Goal: Information Seeking & Learning: Understand process/instructions

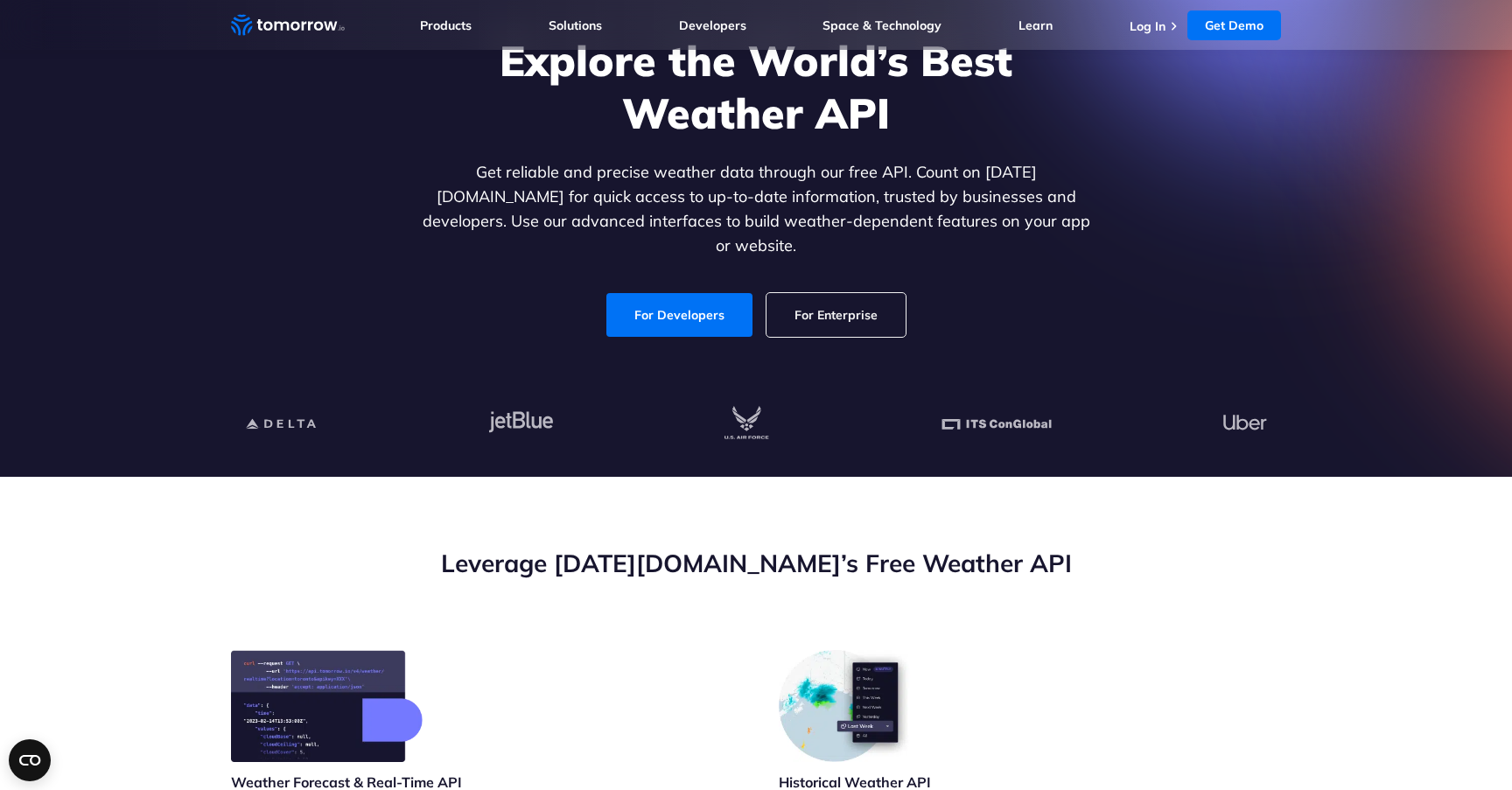
scroll to position [107, 0]
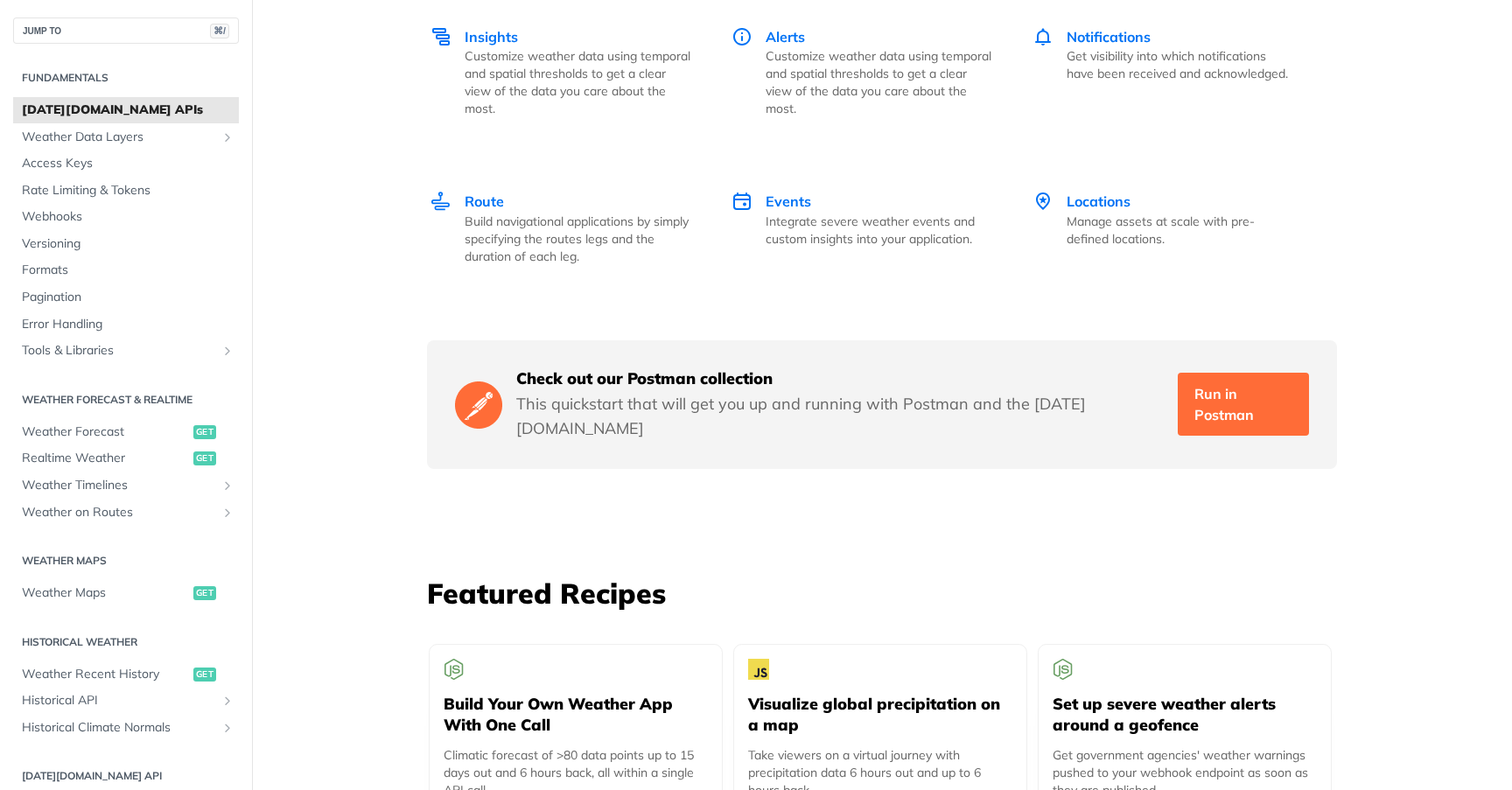
scroll to position [2968, 0]
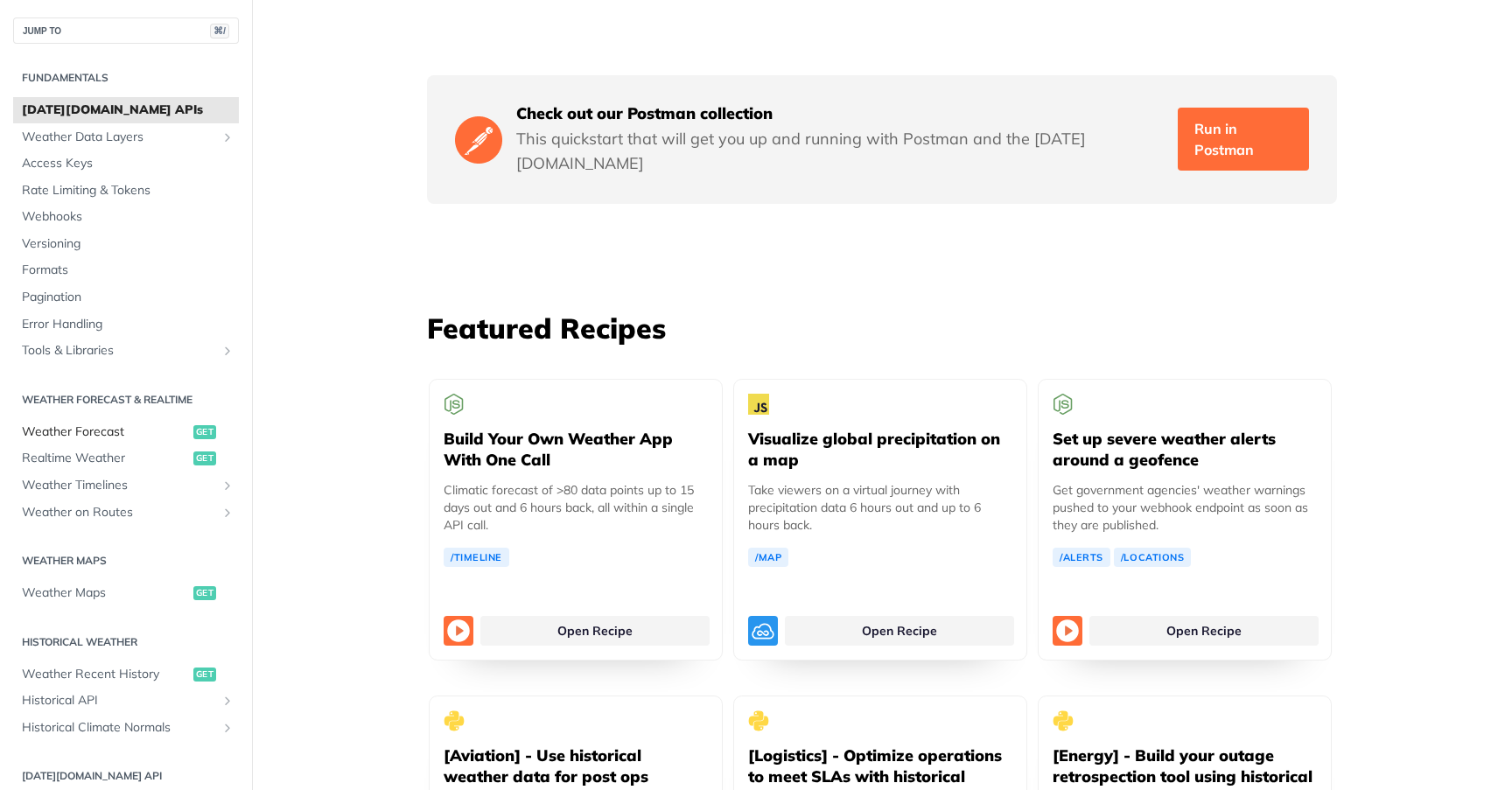
click at [72, 431] on span "Weather Forecast" at bounding box center [106, 432] width 167 height 17
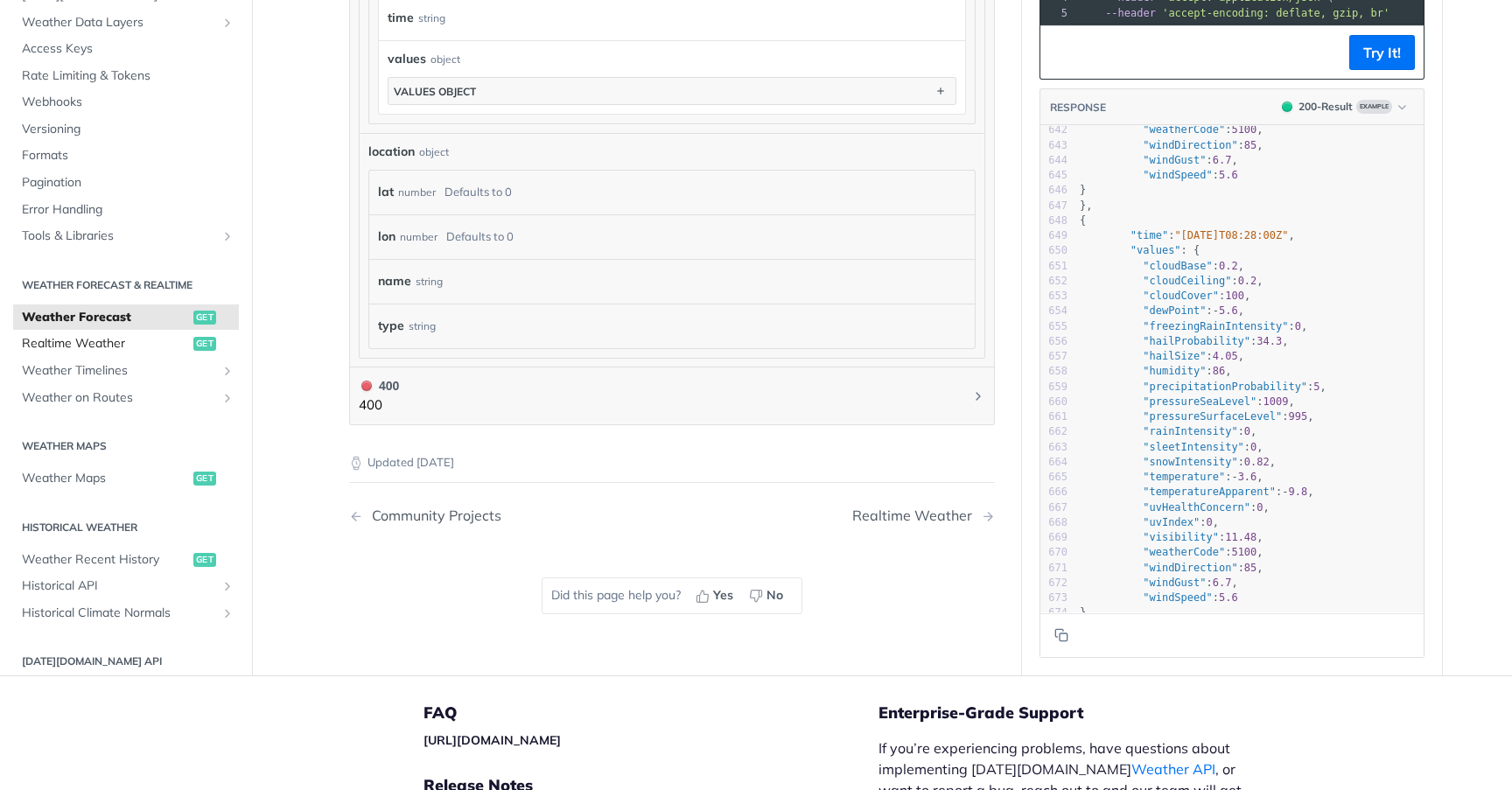
click at [113, 333] on link "Realtime Weather get" at bounding box center [125, 343] width 225 height 27
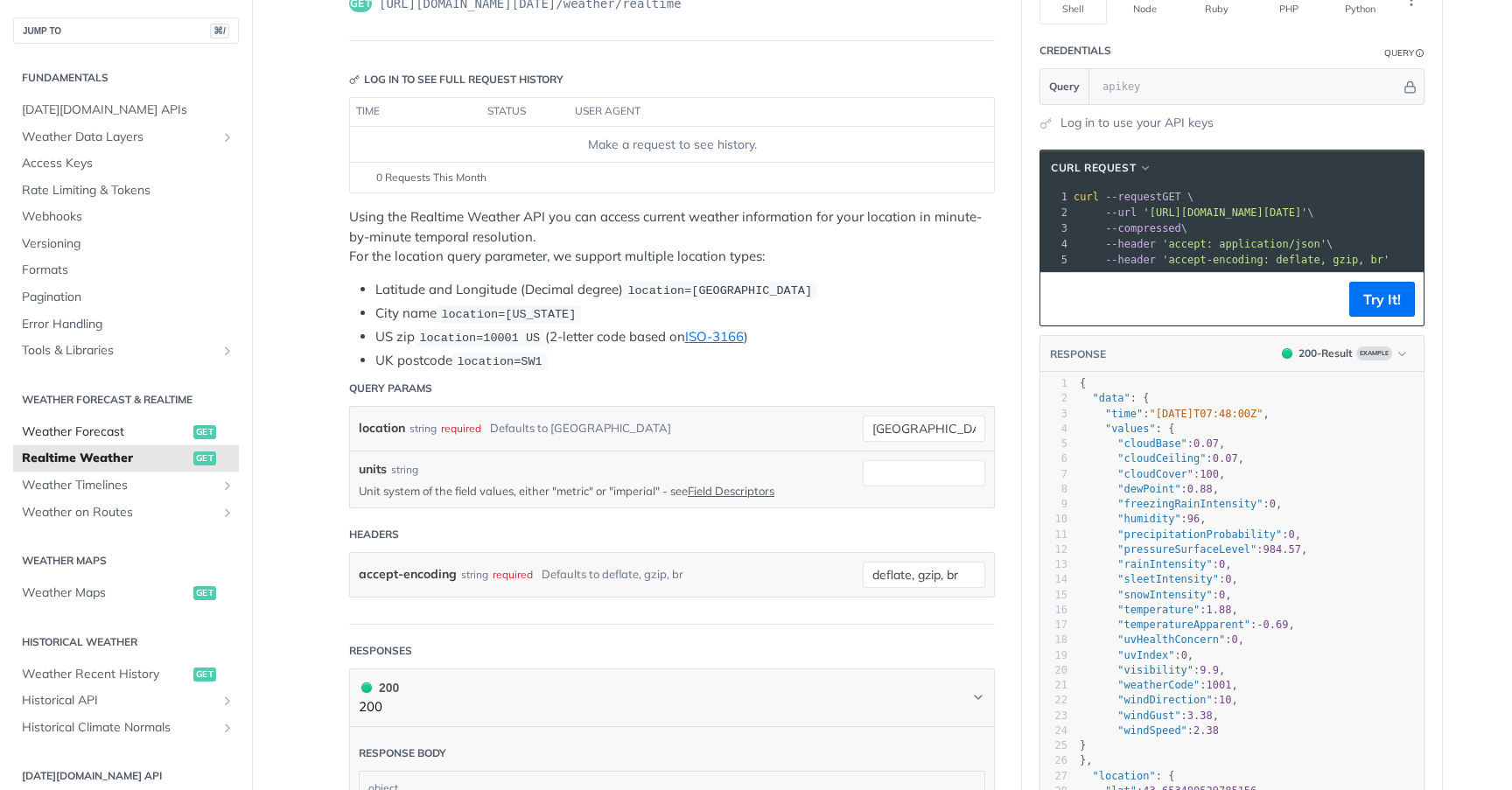
click at [44, 435] on span "Weather Forecast" at bounding box center [106, 432] width 167 height 17
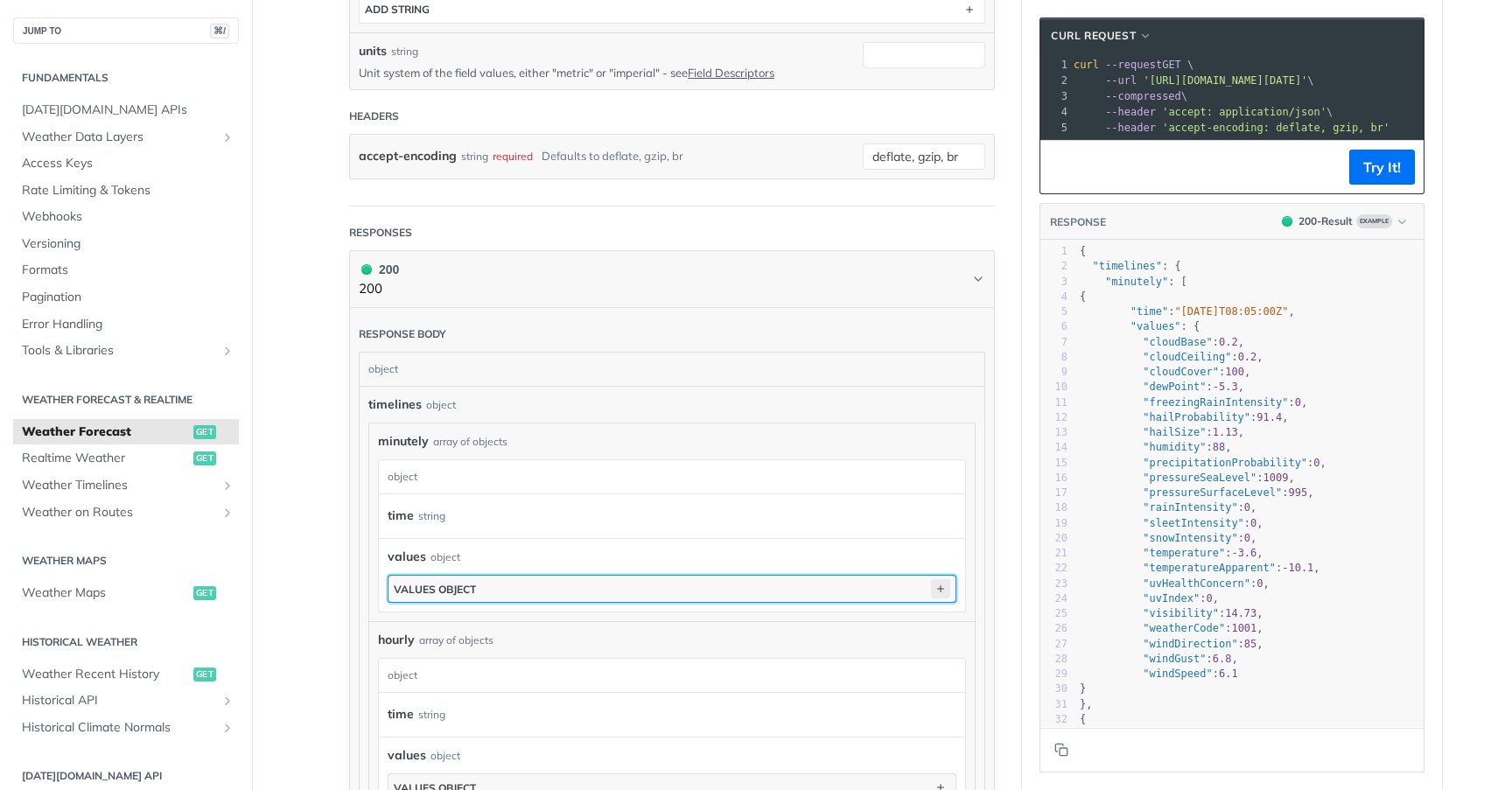
click at [944, 592] on icon "button" at bounding box center [941, 588] width 19 height 19
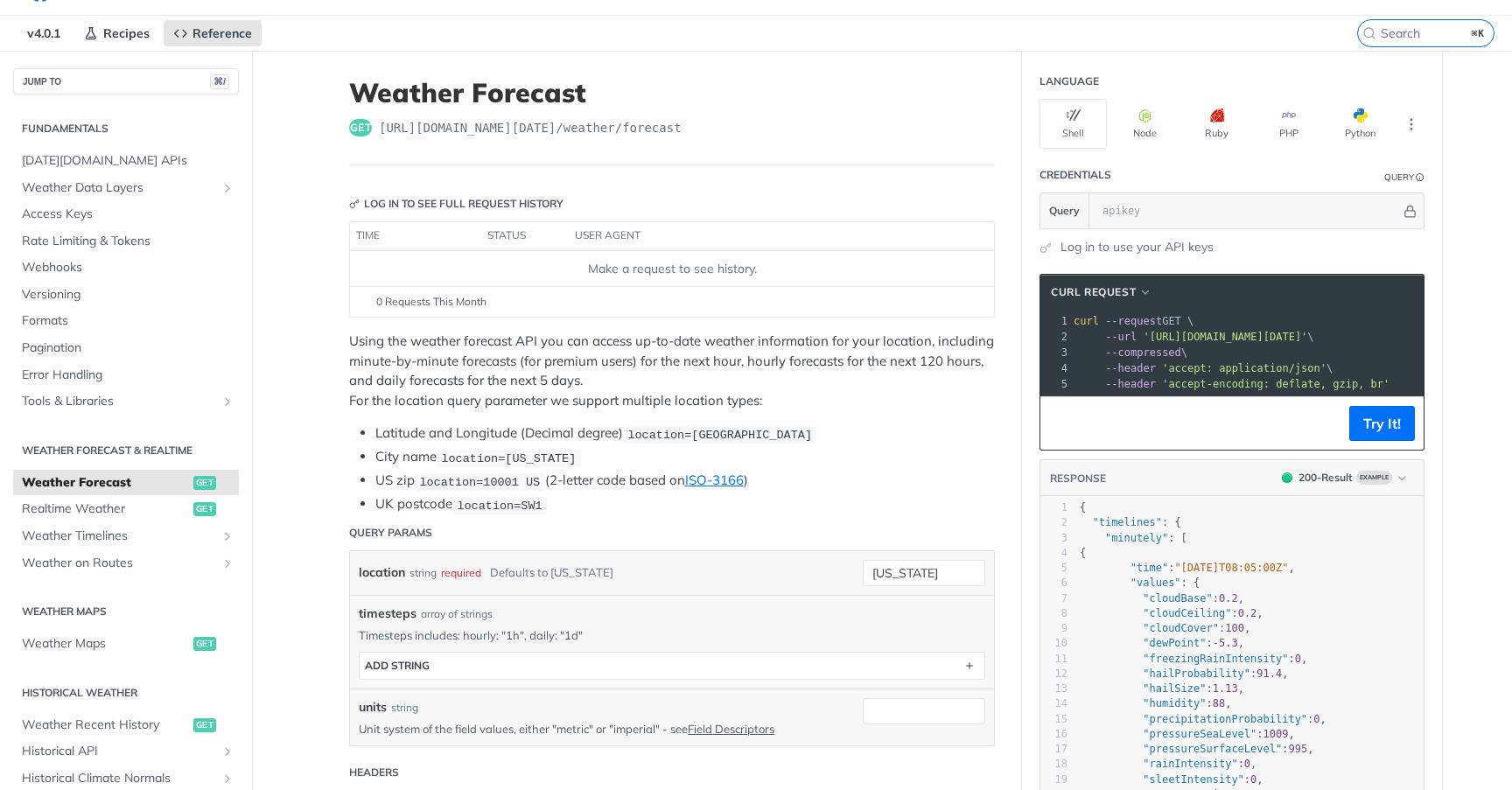
scroll to position [44, 0]
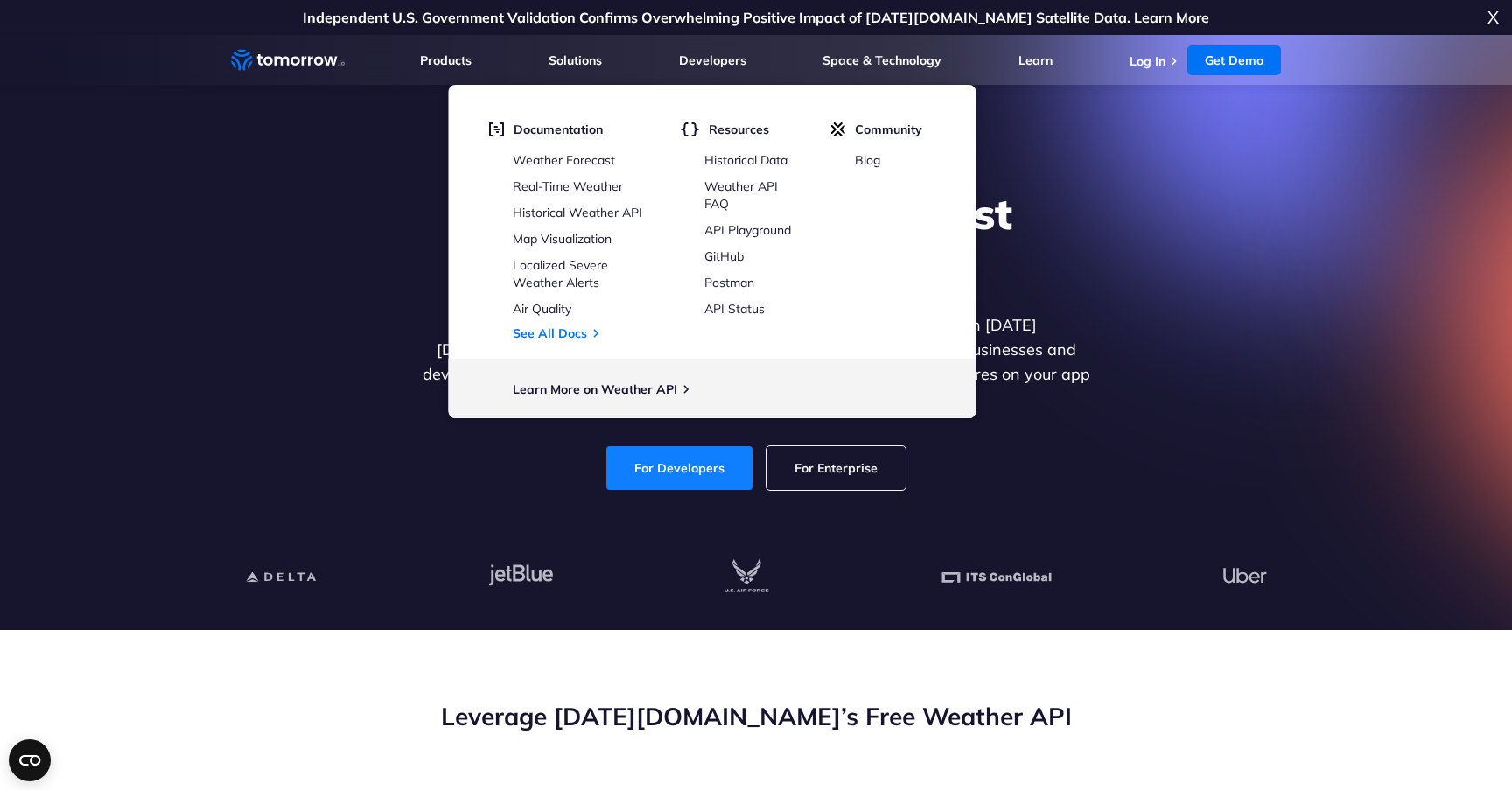
click at [681, 447] on link "For Developers" at bounding box center [679, 469] width 146 height 44
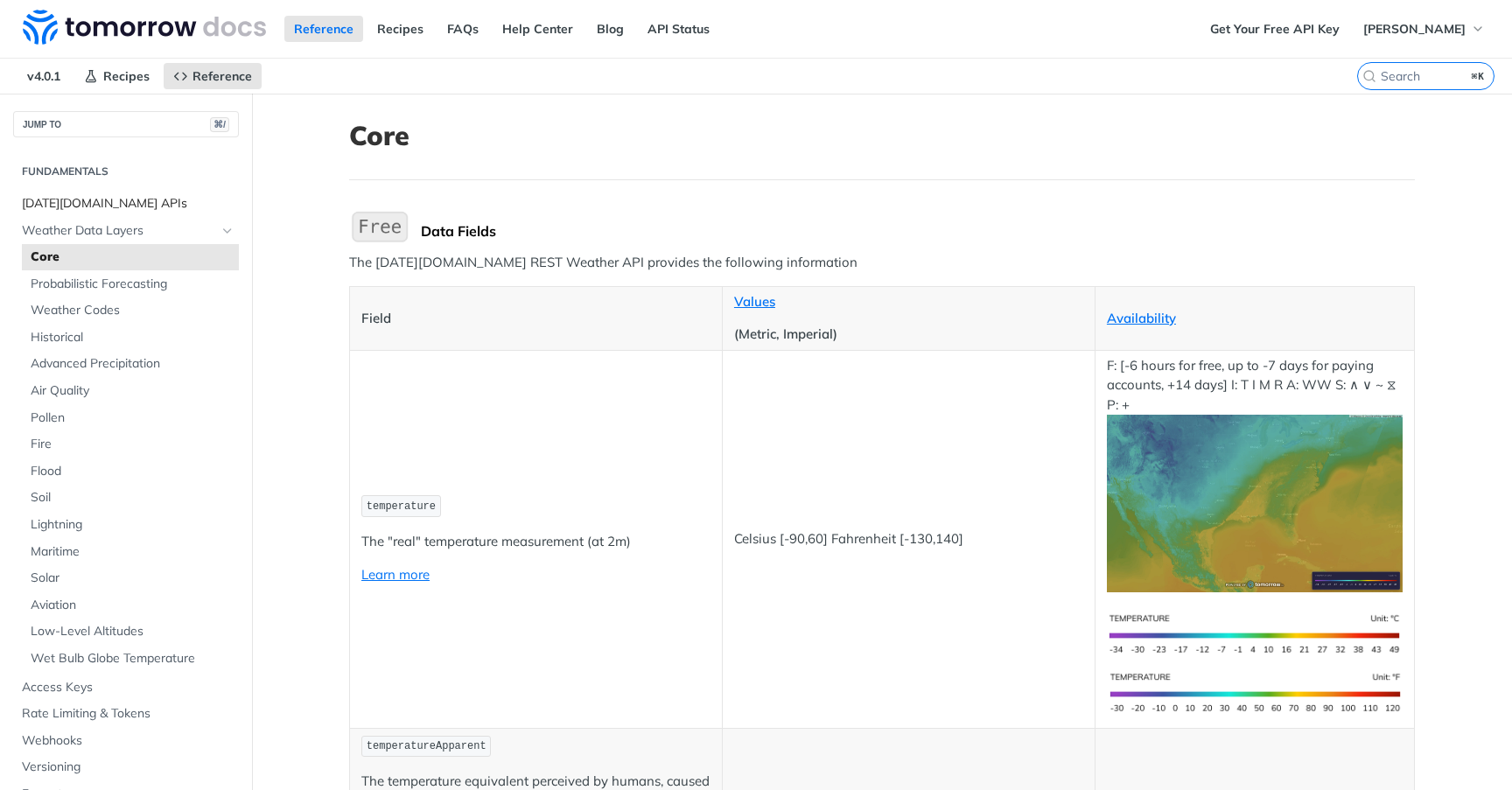
click at [85, 206] on span "[DATE][DOMAIN_NAME] APIs" at bounding box center [128, 203] width 213 height 17
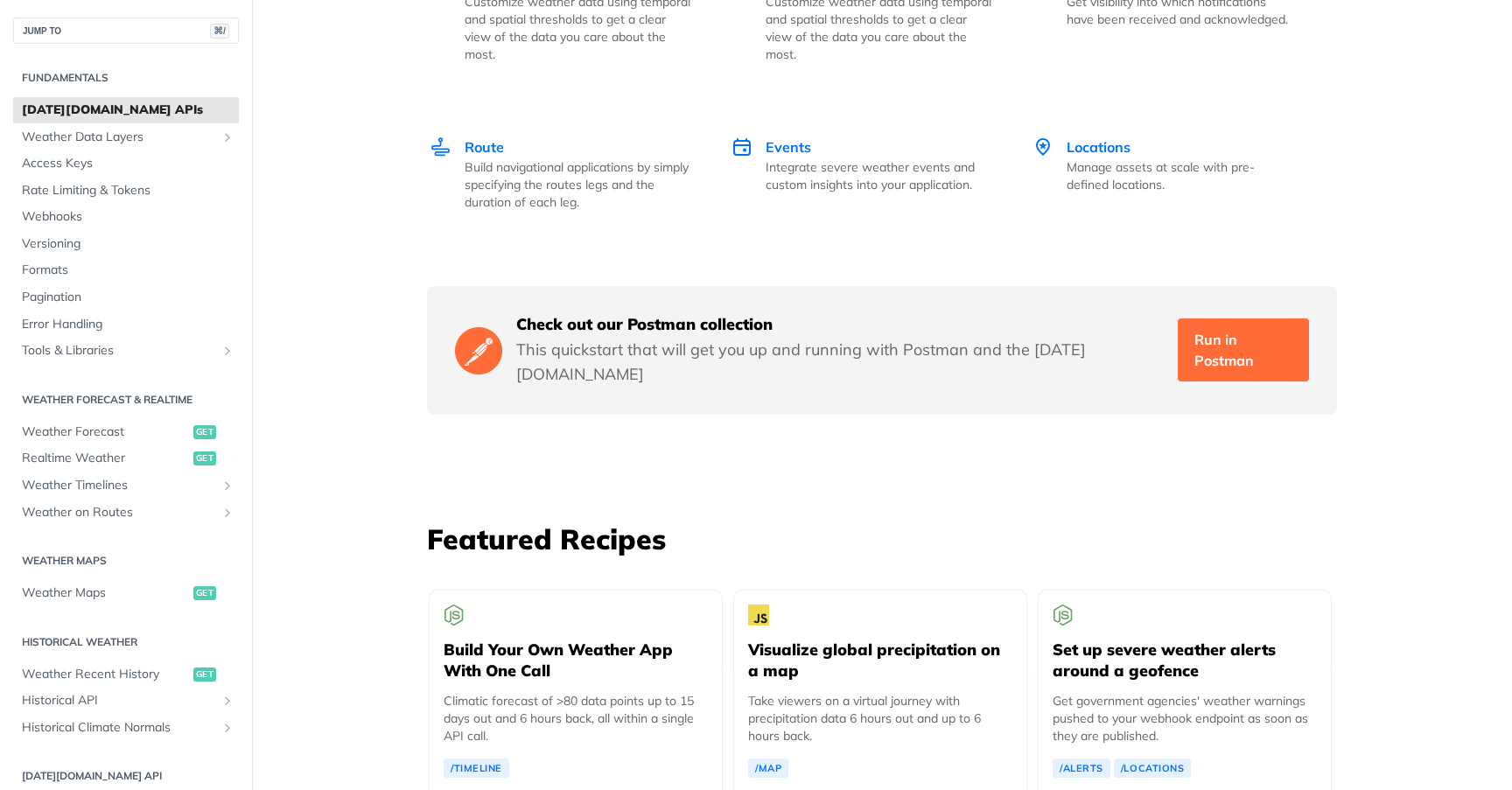
scroll to position [2825, 0]
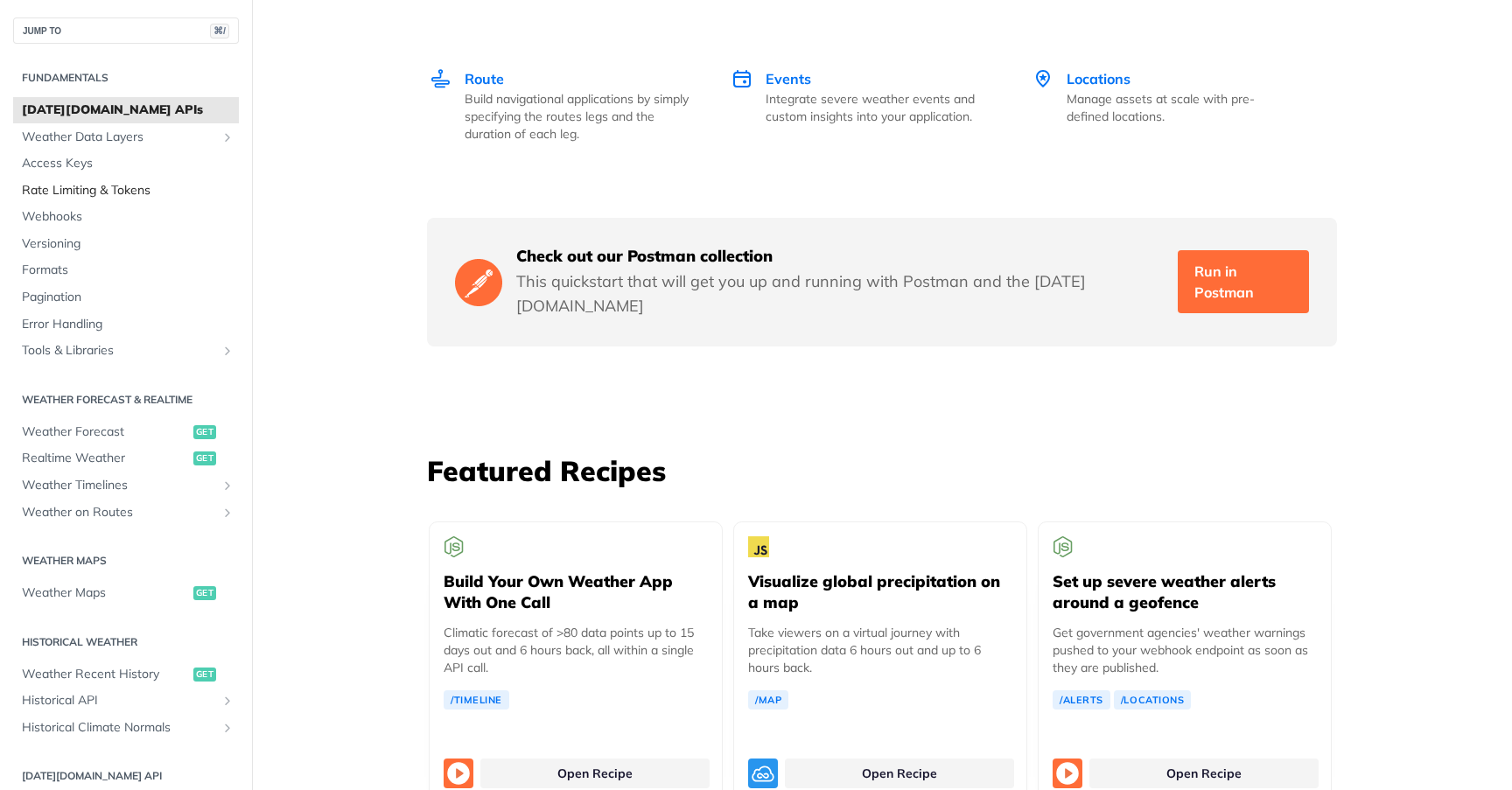
click at [73, 192] on span "Rate Limiting & Tokens" at bounding box center [128, 191] width 213 height 17
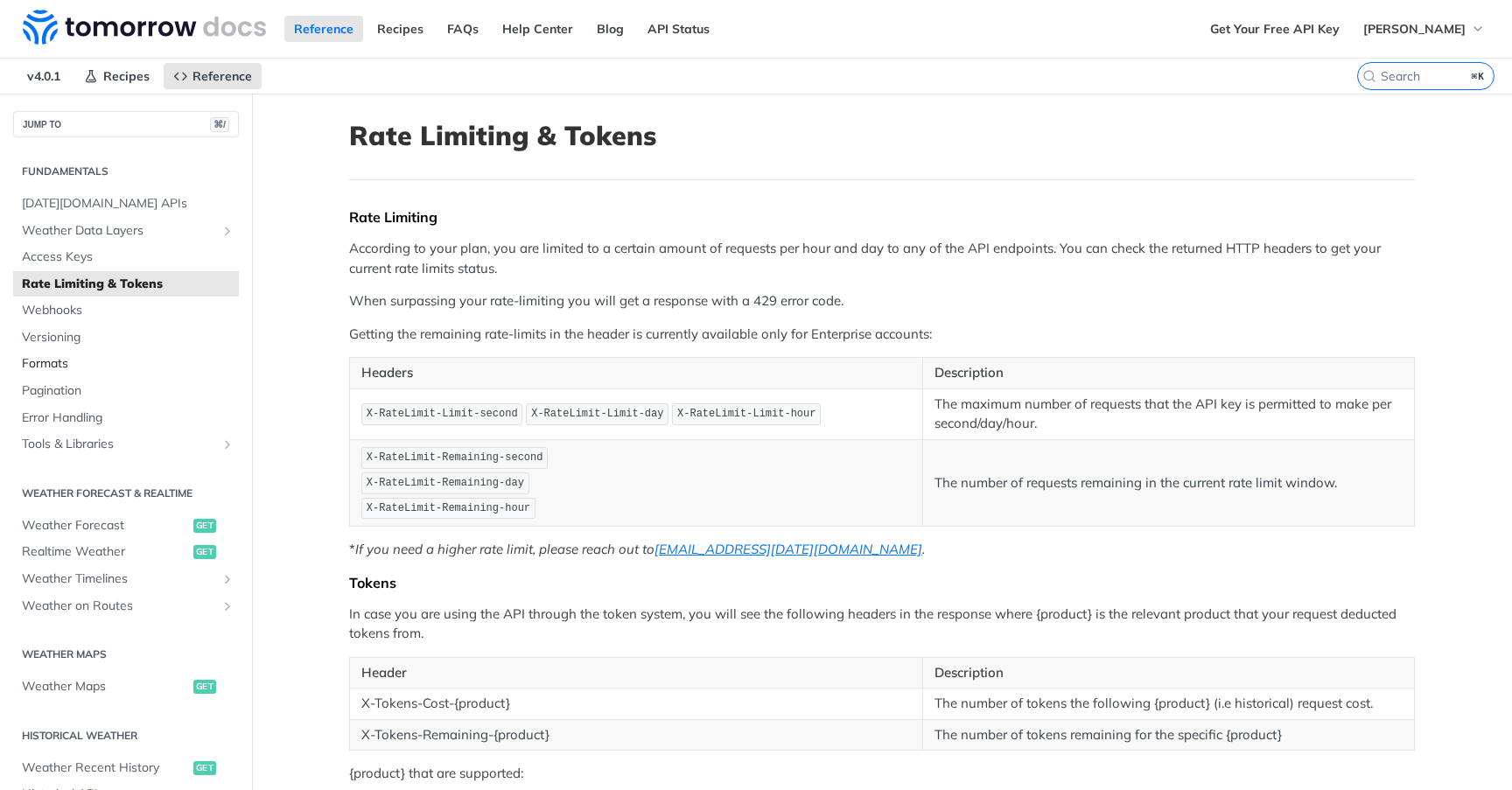
click at [52, 364] on span "Formats" at bounding box center [128, 364] width 213 height 17
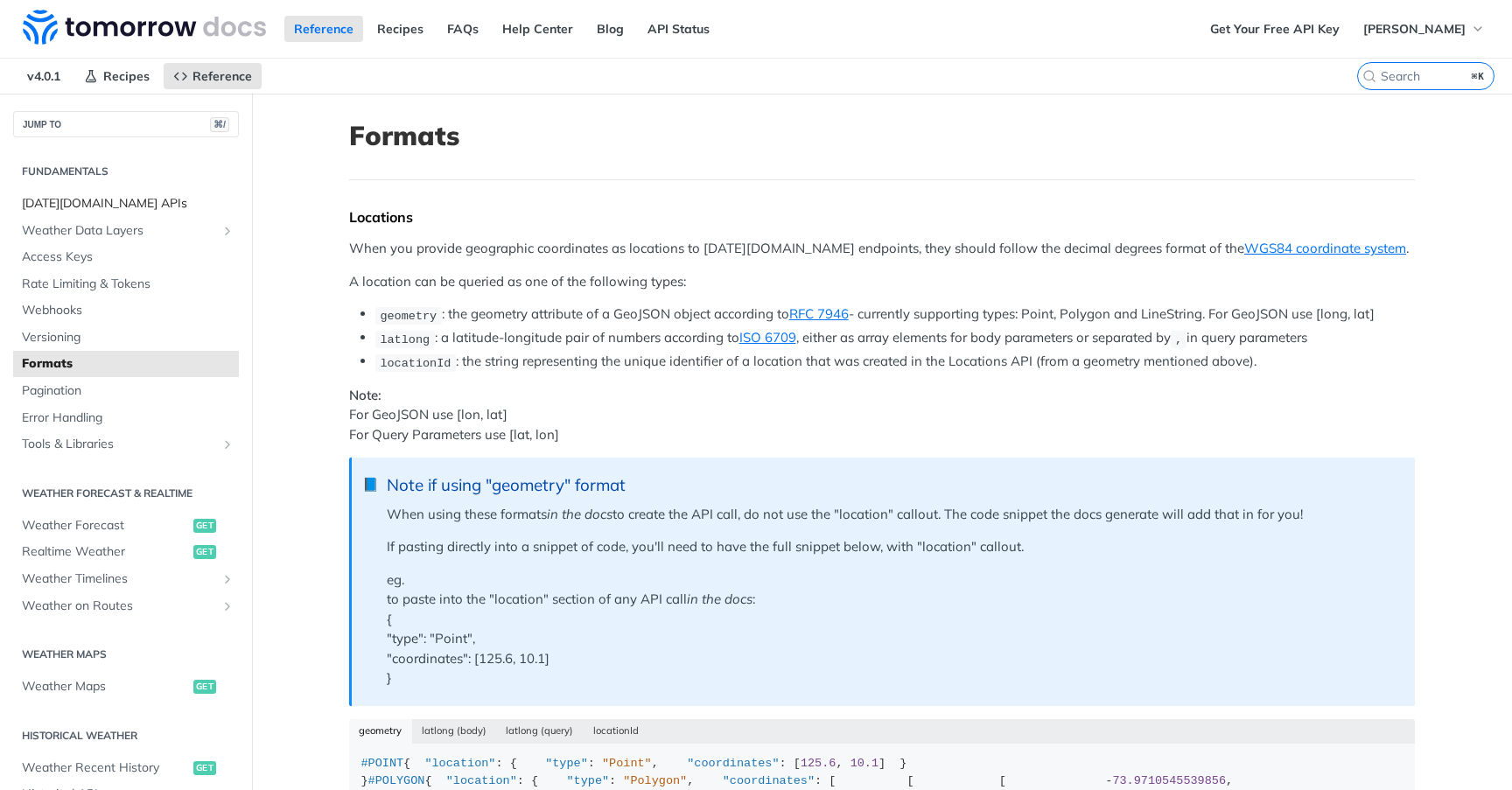
click at [42, 206] on span "[DATE][DOMAIN_NAME] APIs" at bounding box center [128, 203] width 213 height 17
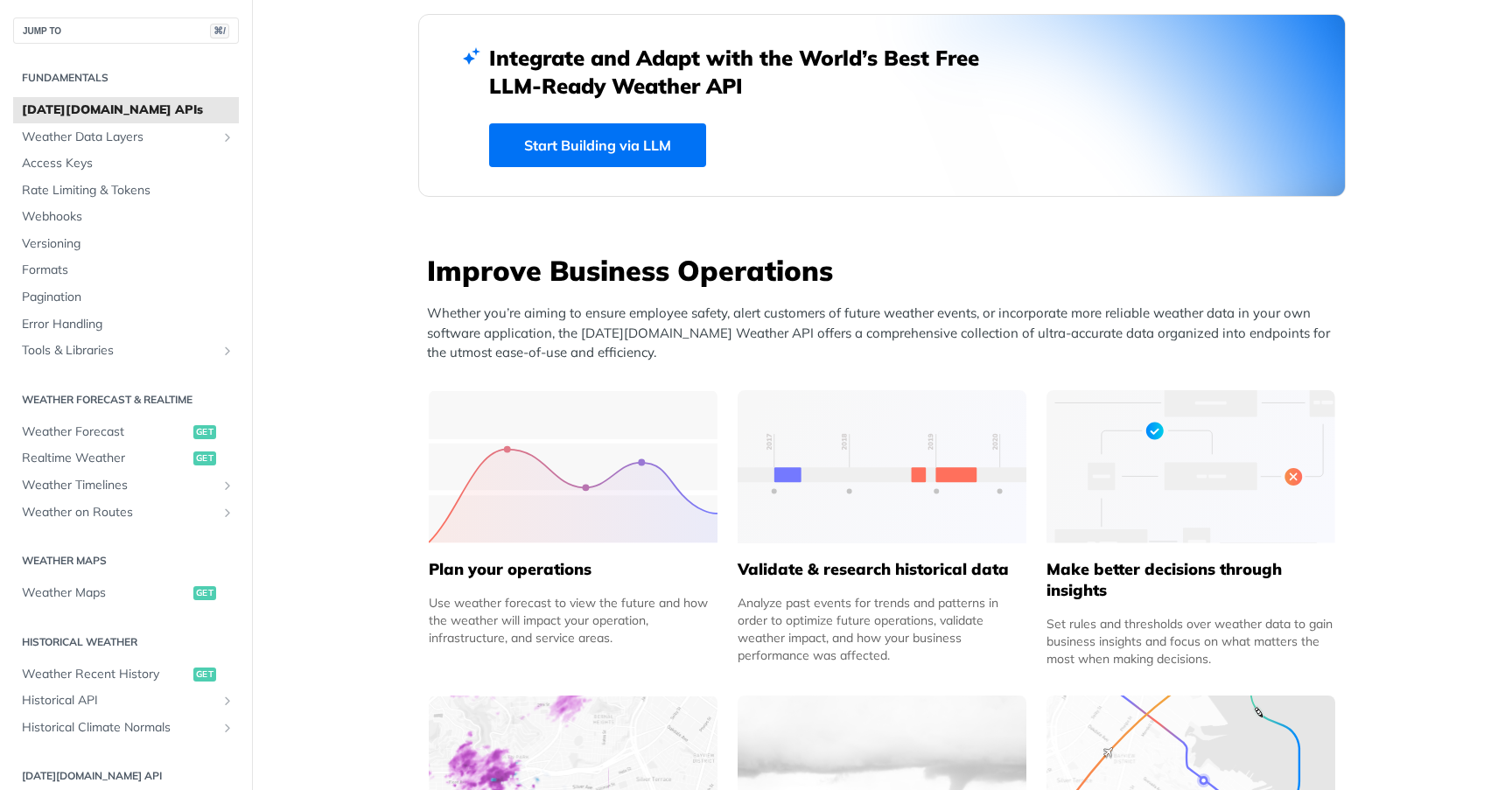
scroll to position [544, 0]
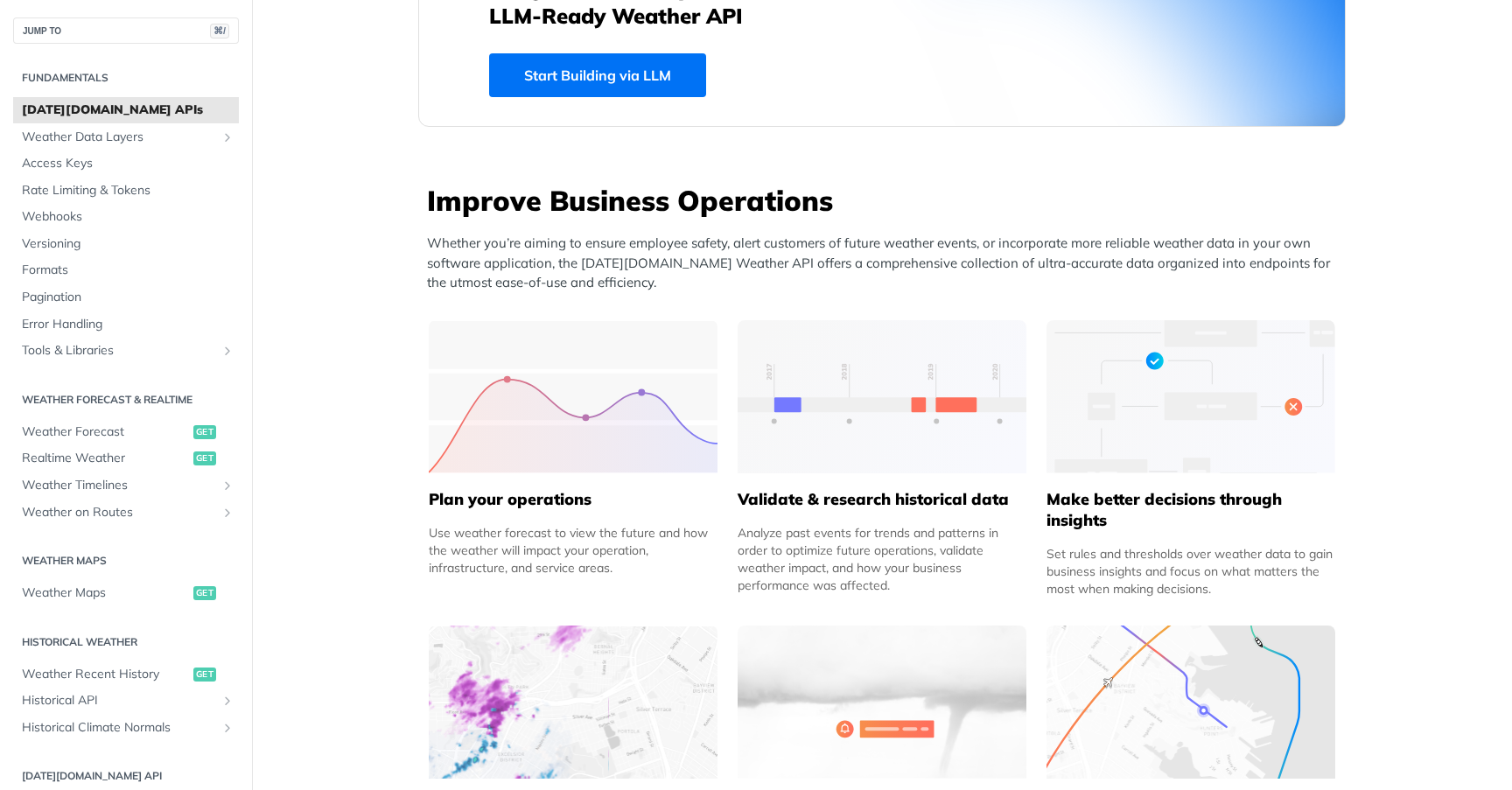
click at [538, 355] on img at bounding box center [573, 397] width 289 height 153
click at [554, 401] on img at bounding box center [573, 397] width 289 height 153
click at [545, 503] on h5 "Plan your operations" at bounding box center [573, 499] width 289 height 21
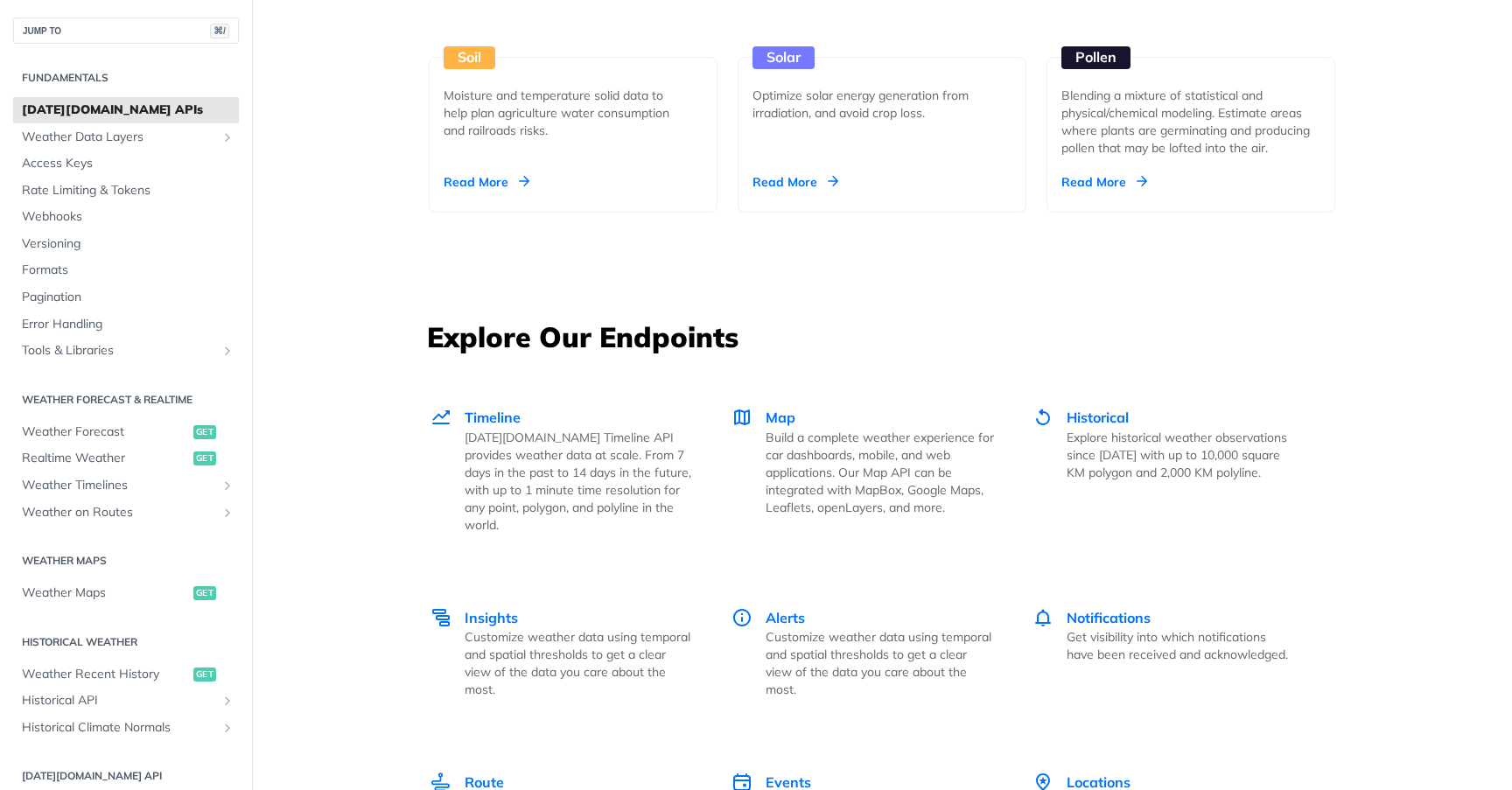
scroll to position [2130, 0]
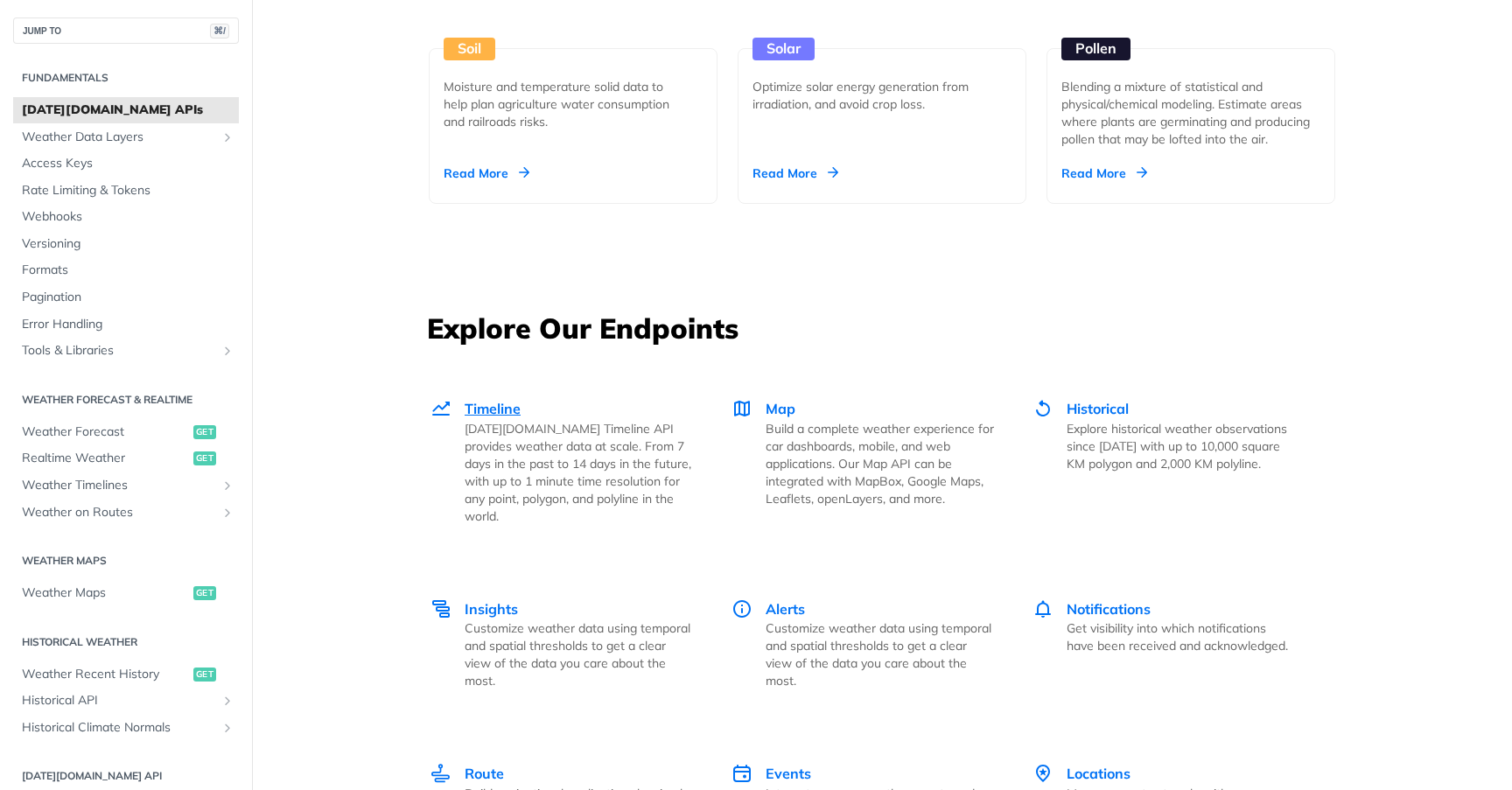
click at [506, 407] on span "Timeline" at bounding box center [492, 408] width 56 height 17
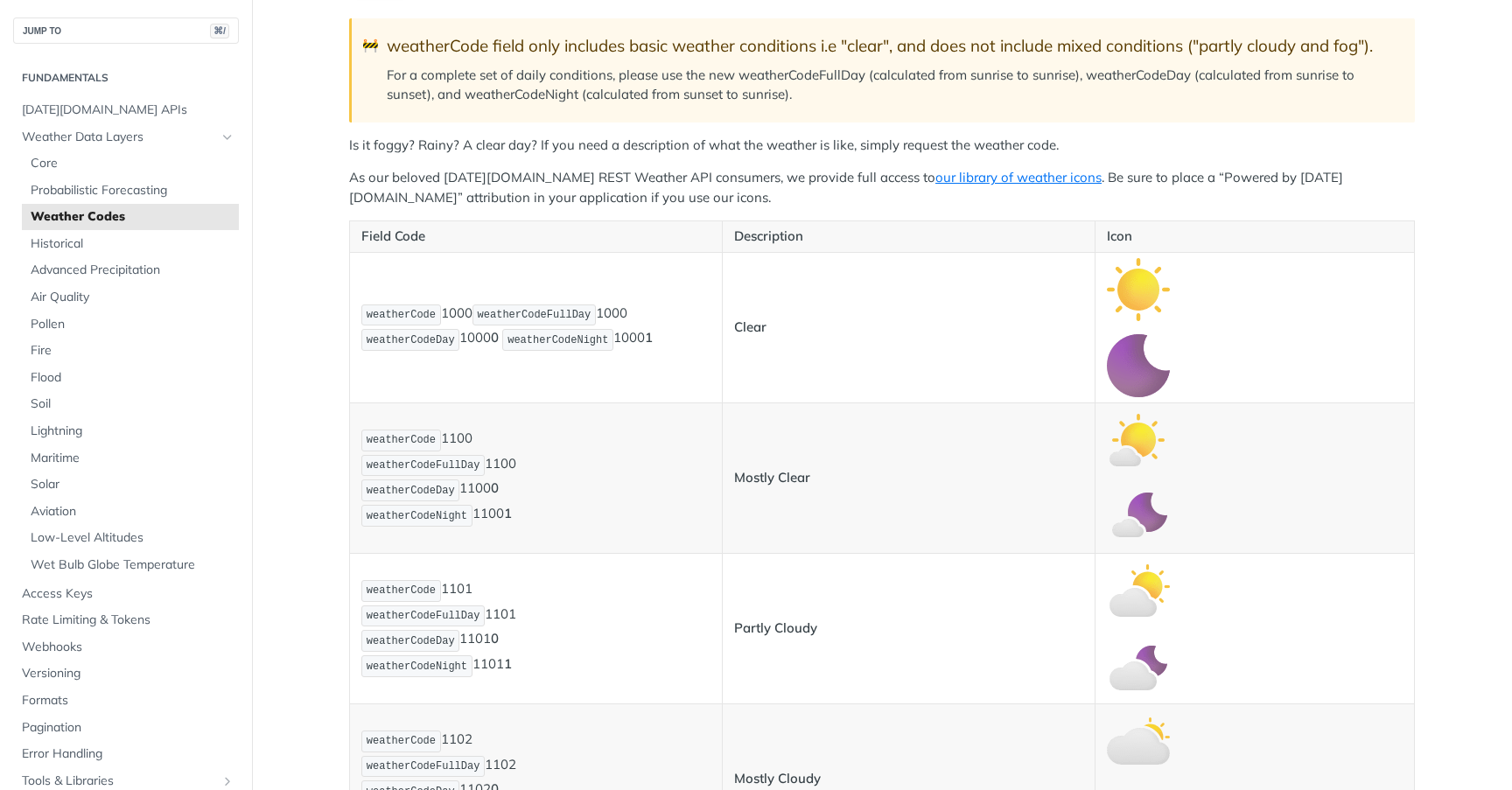
scroll to position [362, 0]
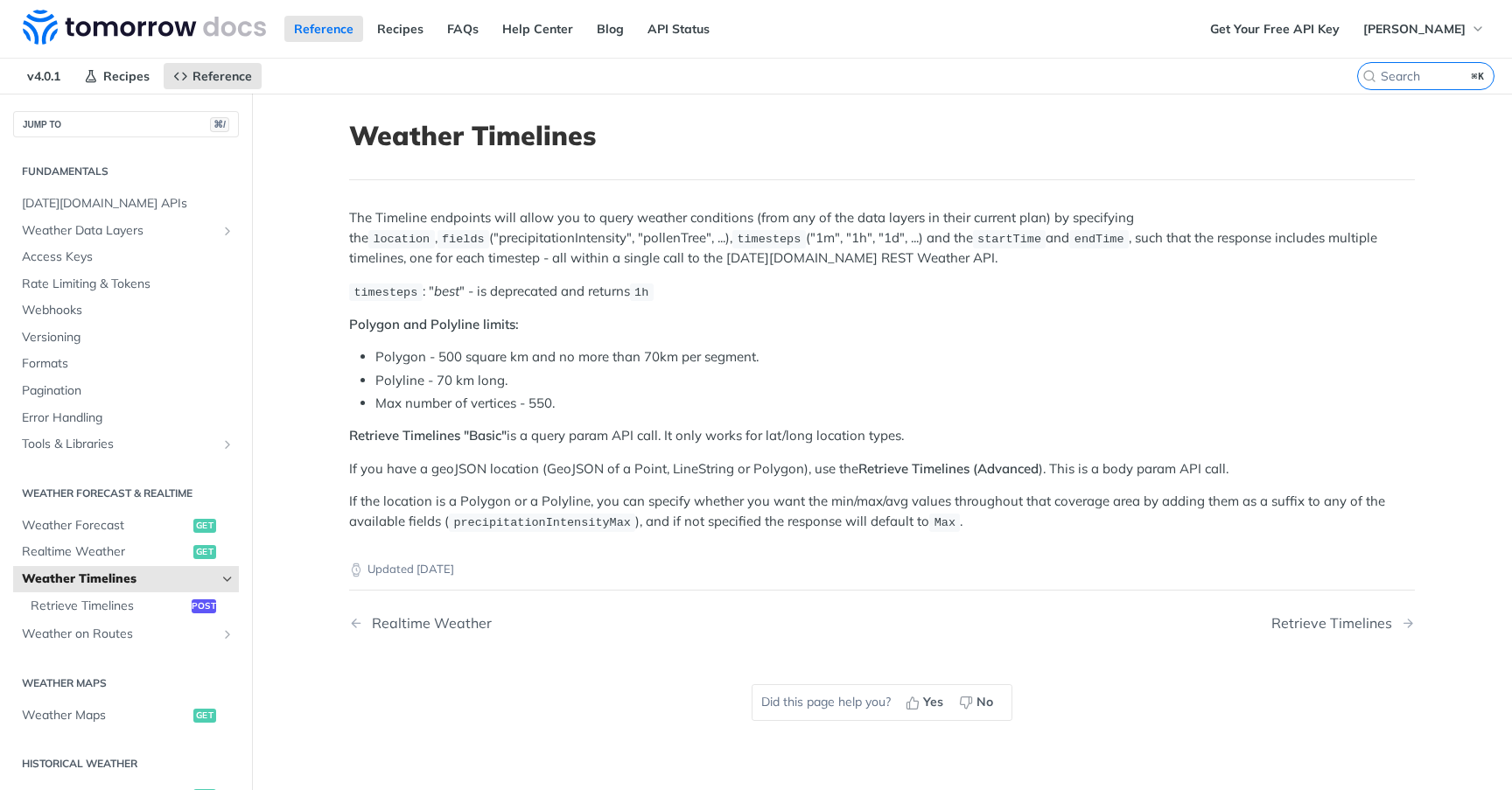
scroll to position [12, 0]
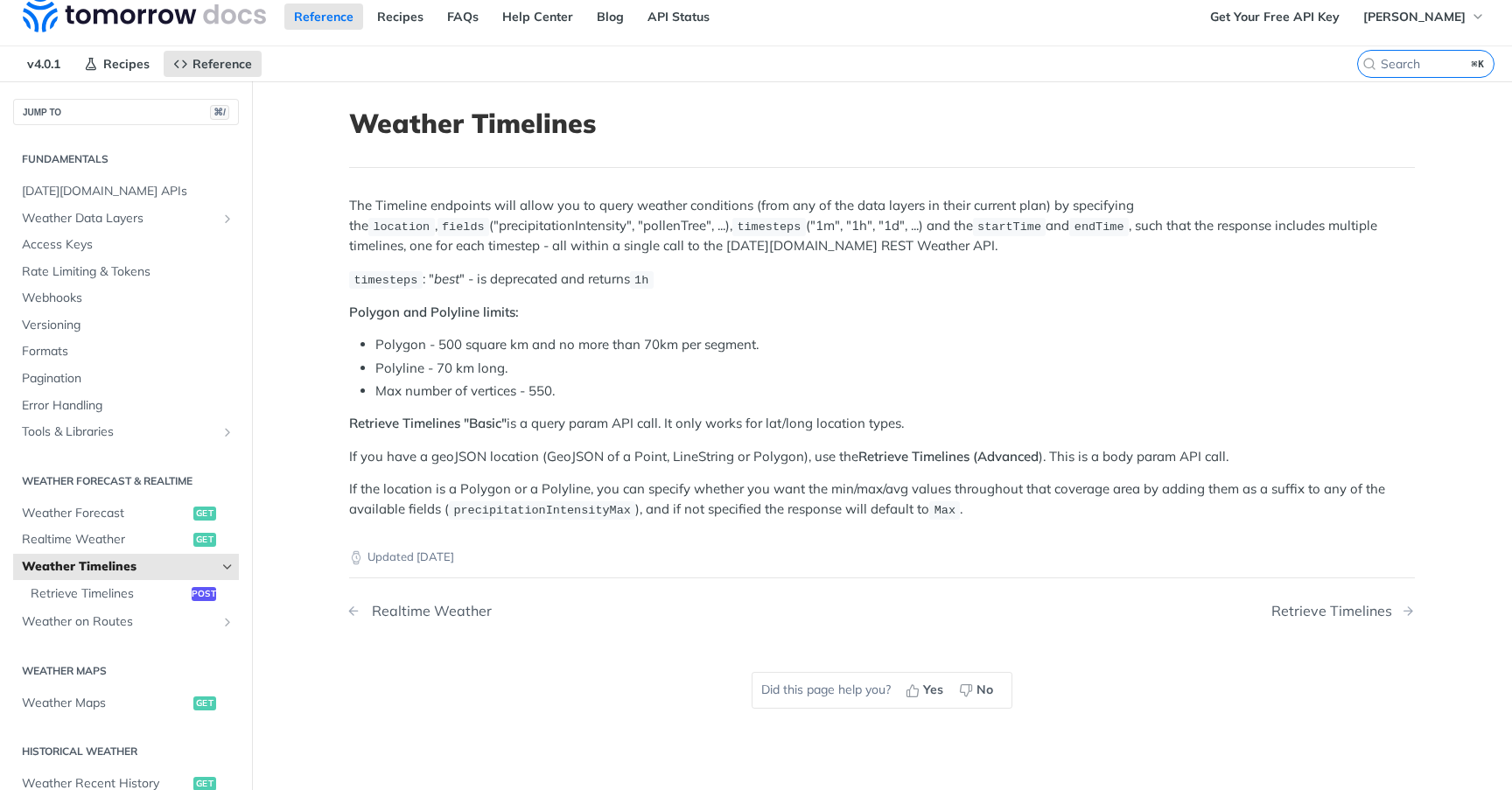
click at [421, 605] on div "Realtime Weather" at bounding box center [428, 611] width 129 height 17
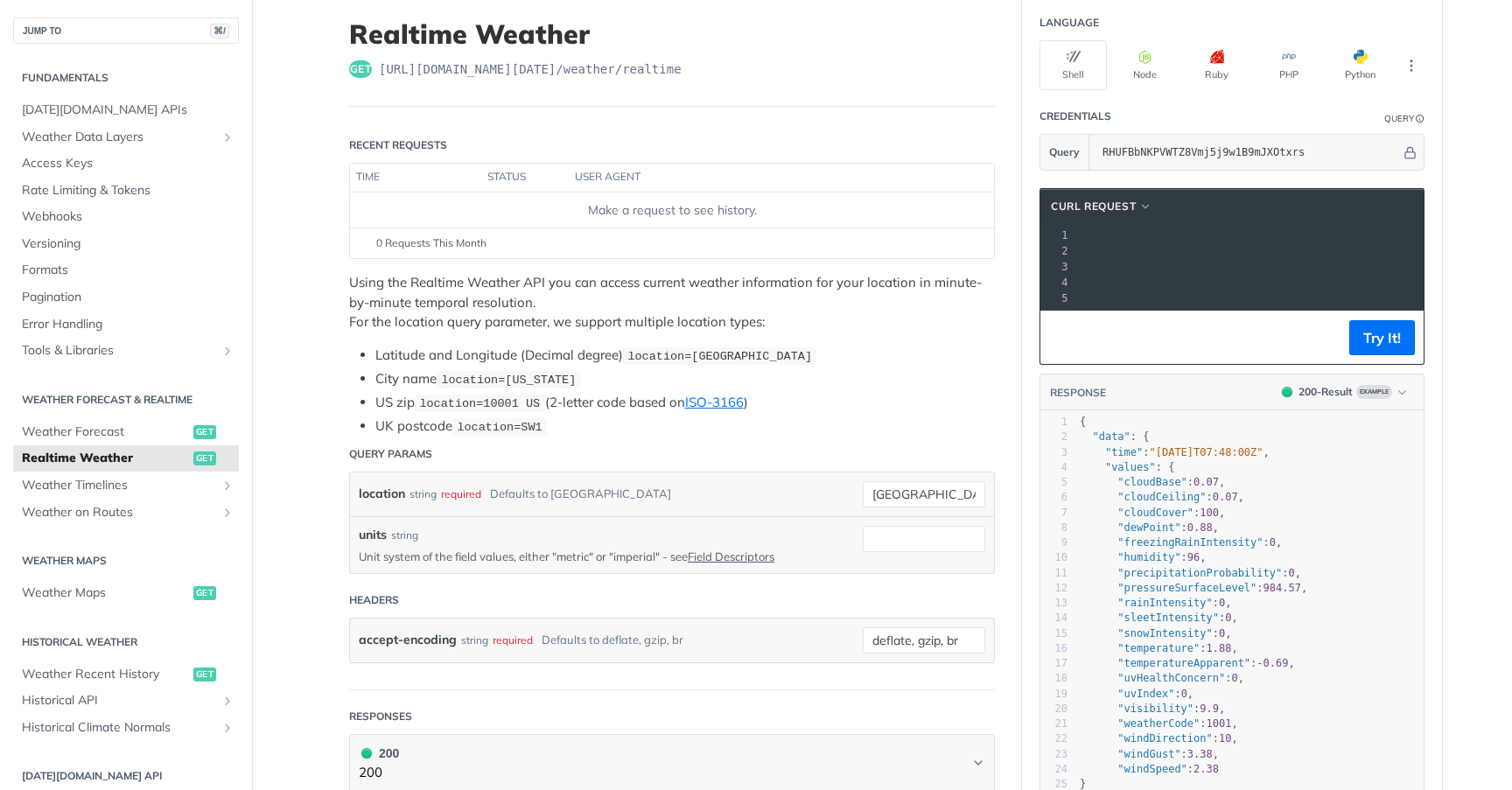
drag, startPoint x: 1148, startPoint y: 251, endPoint x: 1400, endPoint y: 256, distance: 252.0
click at [929, 256] on span "'https://api.tomorrow.io/v4/weather/realtime?location=toronto&apikey=RHUFBbNKPV…" at bounding box center [847, 250] width 165 height 12
copy span "https://api.tomorrow.io/v4/weather/realtime?location=toronto&apikey=RHUFBbNKPVW…"
